Goal: Task Accomplishment & Management: Manage account settings

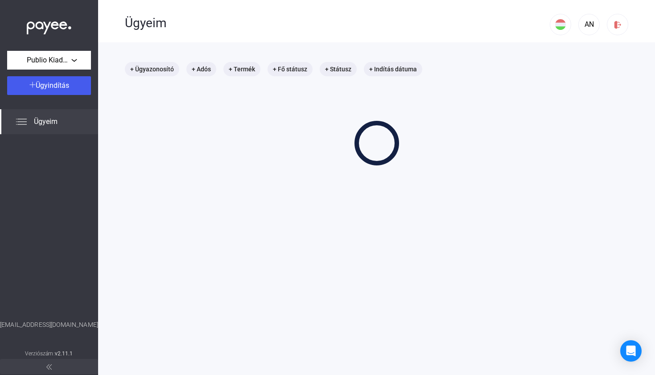
click at [289, 130] on div "+ Ügyazonosító + Adós + Termék + Fő státusz + Státusz + Indítás dátuma" at bounding box center [376, 113] width 503 height 103
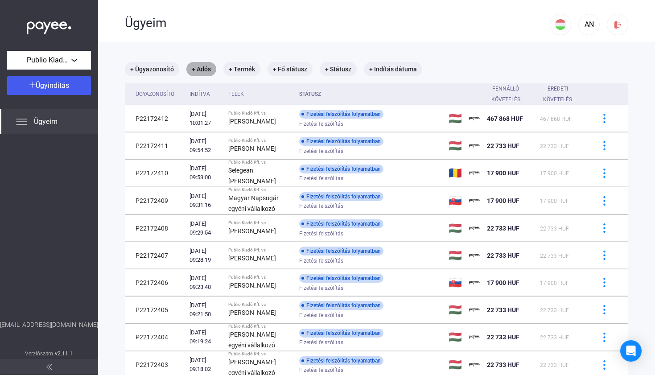
click at [206, 71] on mat-chip "+ Adós" at bounding box center [201, 69] width 30 height 14
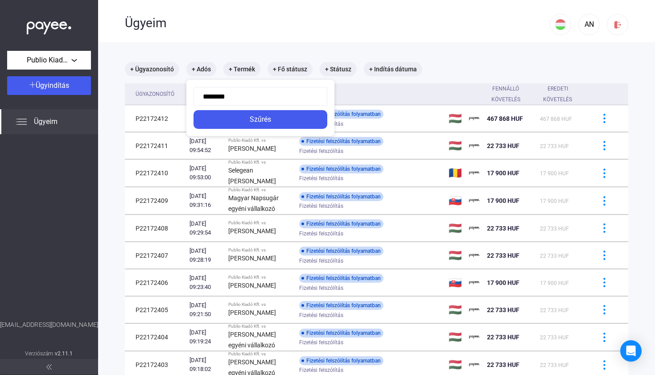
type input "*********"
click at [261, 119] on button "Szűrés" at bounding box center [260, 119] width 134 height 19
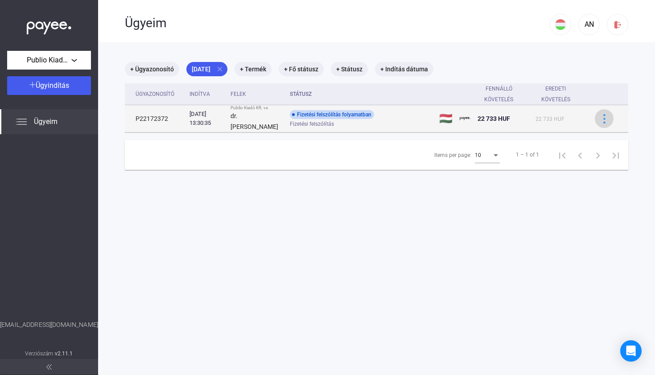
click at [605, 119] on img at bounding box center [604, 118] width 9 height 9
click at [601, 119] on img at bounding box center [604, 118] width 9 height 9
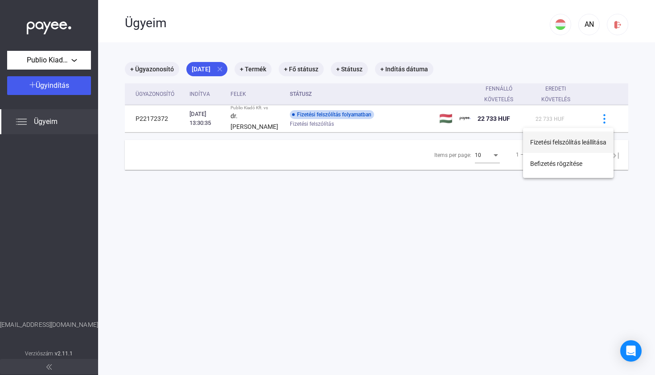
click at [579, 138] on button "Fizetési felszólítás leállítása" at bounding box center [568, 142] width 90 height 21
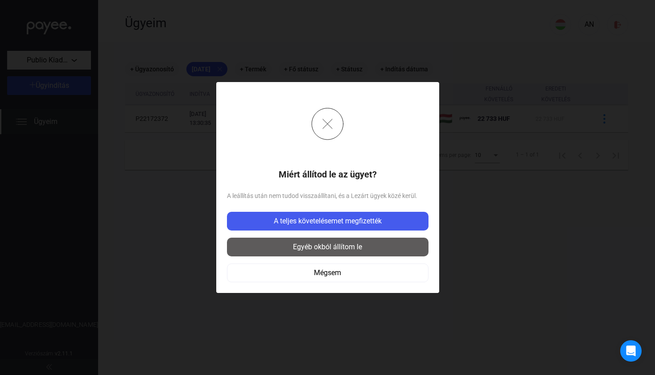
click at [337, 250] on div "Egyéb okból állítom le" at bounding box center [328, 247] width 196 height 11
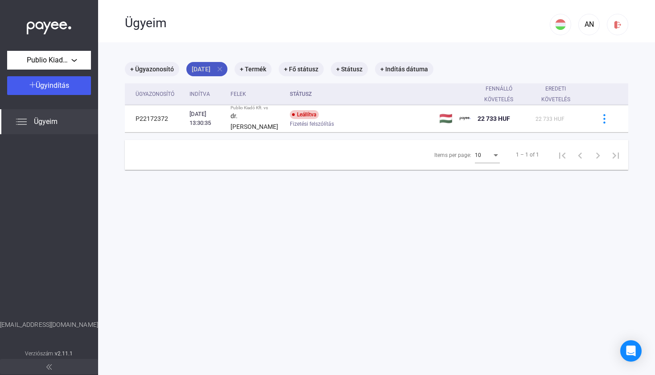
click at [224, 71] on mat-icon "close" at bounding box center [220, 69] width 8 height 8
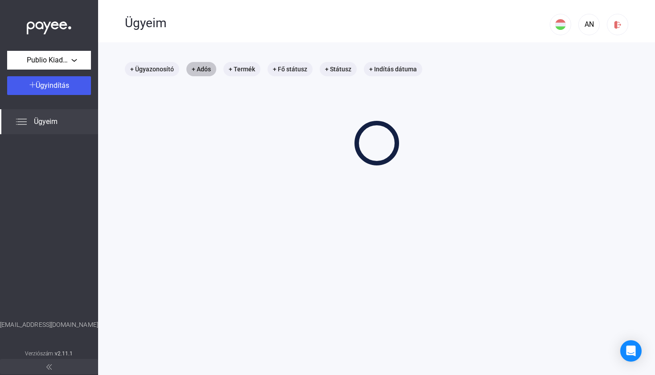
click at [210, 70] on mat-chip "+ Adós" at bounding box center [201, 69] width 30 height 14
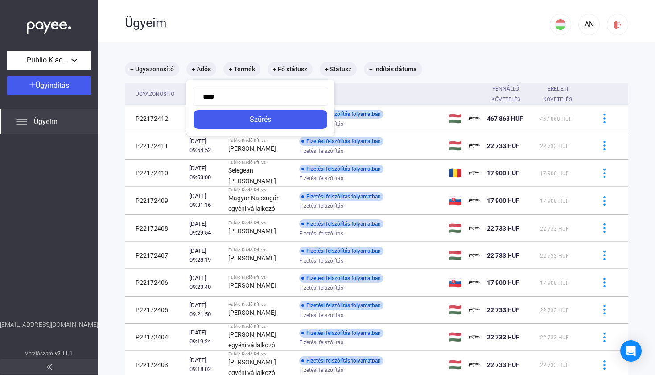
type input "*****"
click at [261, 119] on button "Szűrés" at bounding box center [260, 119] width 134 height 19
